Goal: Transaction & Acquisition: Purchase product/service

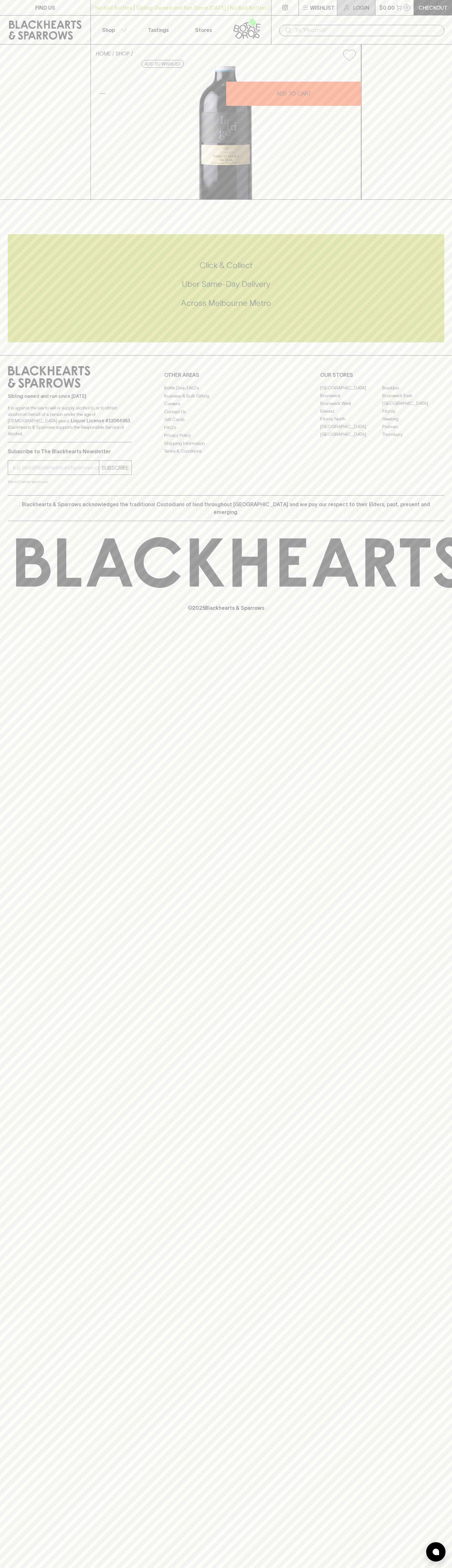
click at [346, 1] on link "Login" at bounding box center [356, 7] width 38 height 15
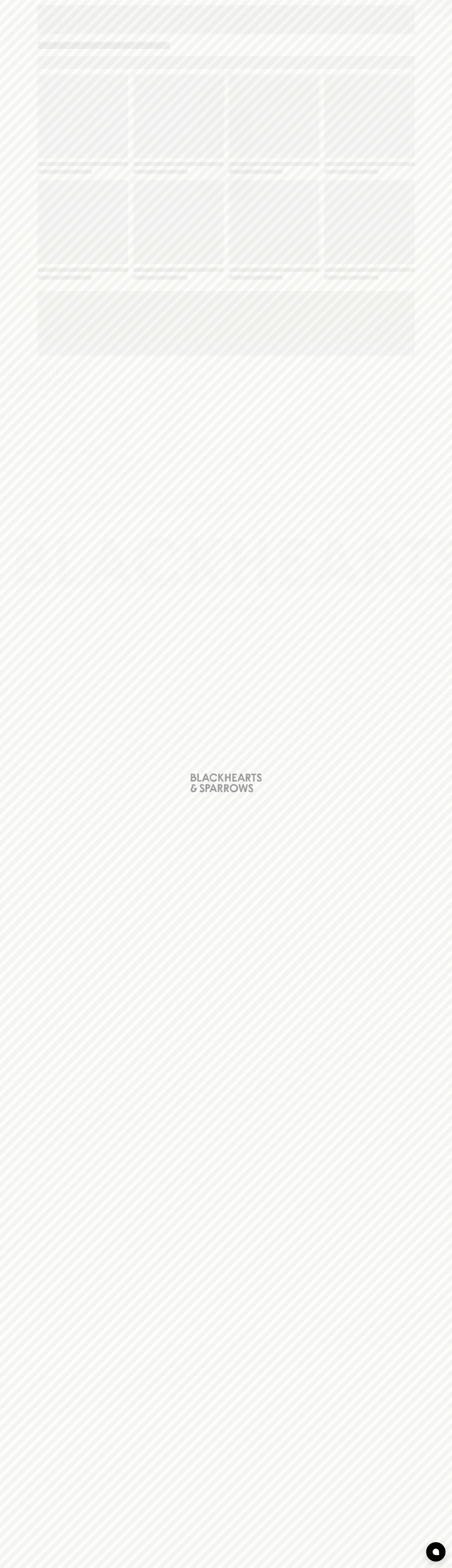
click at [451, 595] on div "Loading" at bounding box center [226, 784] width 452 height 1568
click at [180, 1567] on html "FIND US | No Bad Bottles | Sibling Owned and Run Since 2006 | No Bad Bottles | …" at bounding box center [226, 784] width 452 height 1568
click at [24, 225] on div "Loading" at bounding box center [226, 784] width 452 height 1568
